Goal: Information Seeking & Learning: Check status

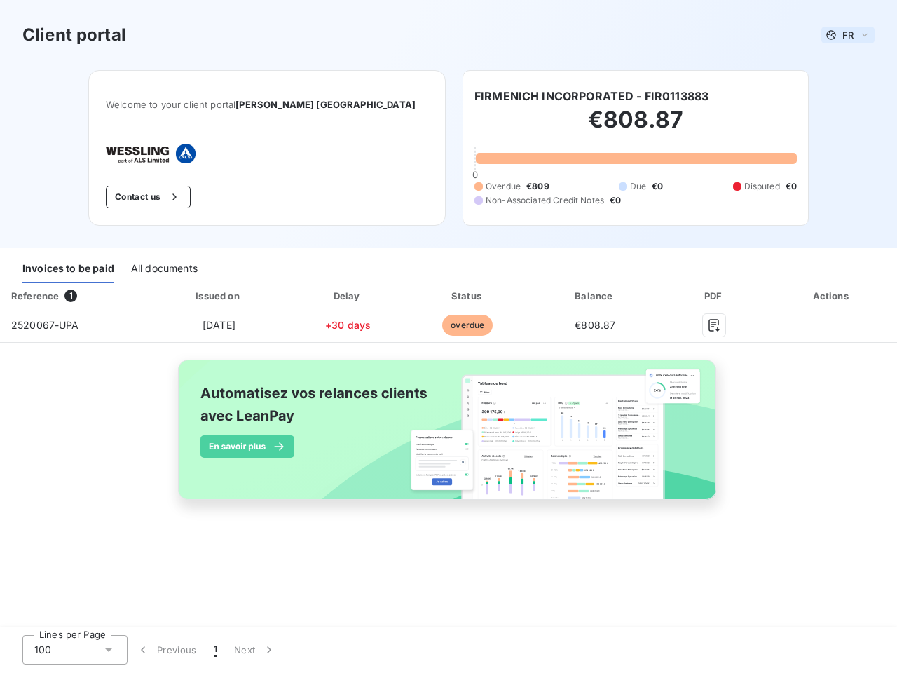
click at [848, 35] on span "FR" at bounding box center [847, 34] width 11 height 11
click at [191, 197] on button "Contact us" at bounding box center [148, 197] width 85 height 22
click at [68, 268] on div "Invoices to be paid" at bounding box center [68, 268] width 92 height 29
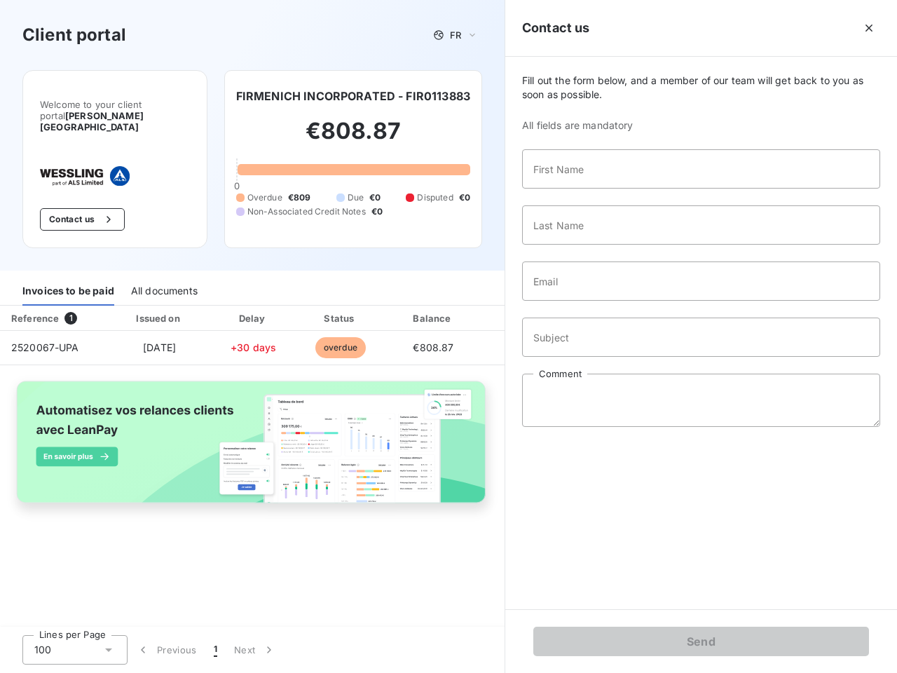
click at [163, 276] on div "All documents" at bounding box center [164, 290] width 67 height 29
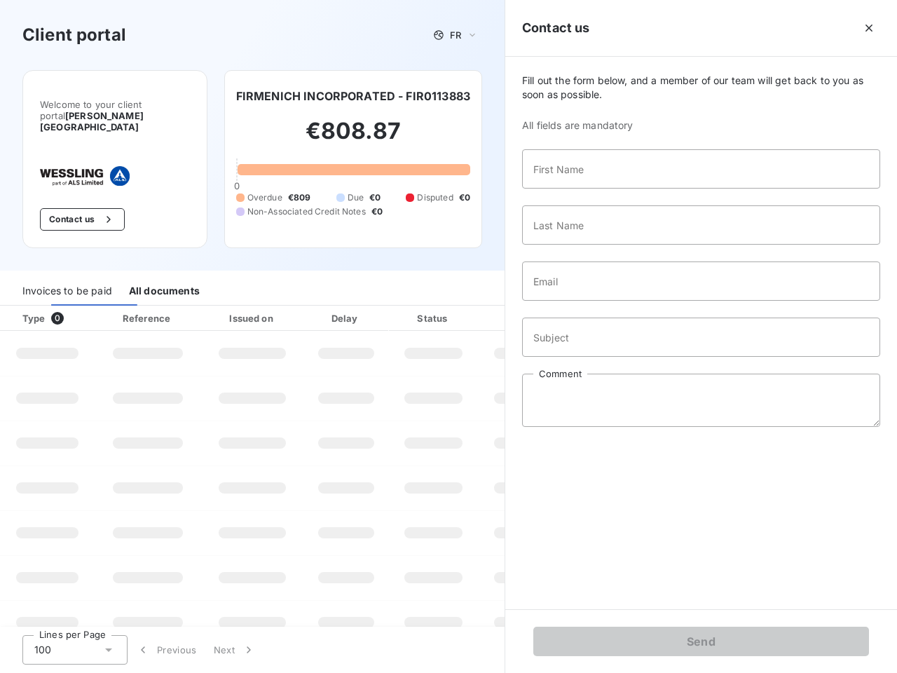
click at [74, 305] on th "Type 0" at bounding box center [47, 317] width 95 height 25
click at [218, 305] on th "Issued on" at bounding box center [252, 317] width 102 height 25
click at [347, 305] on th "Delay" at bounding box center [345, 317] width 85 height 25
click at [467, 305] on th "Status" at bounding box center [433, 317] width 89 height 25
click at [595, 296] on input "Email" at bounding box center [701, 280] width 358 height 39
